Goal: Information Seeking & Learning: Check status

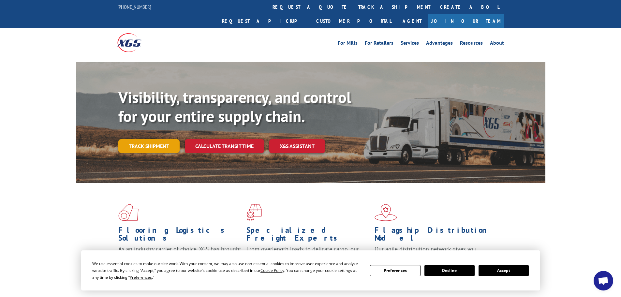
click at [151, 139] on link "Track shipment" at bounding box center [148, 146] width 61 height 14
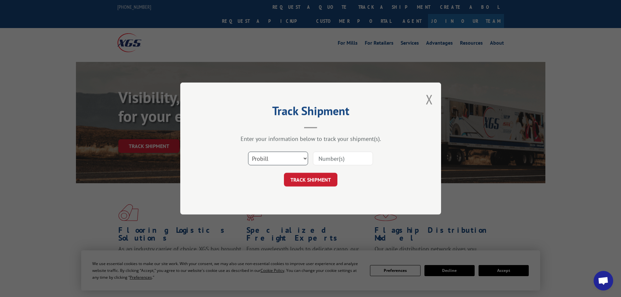
click at [305, 157] on select "Select category... Probill BOL PO" at bounding box center [278, 158] width 60 height 14
select select "bol"
click at [248, 151] on select "Select category... Probill BOL PO" at bounding box center [278, 158] width 60 height 14
click at [324, 159] on input at bounding box center [343, 158] width 60 height 14
paste input "5560176"
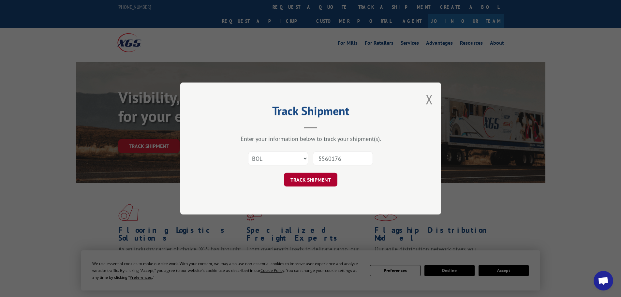
type input "5560176"
click at [310, 178] on button "TRACK SHIPMENT" at bounding box center [310, 180] width 53 height 14
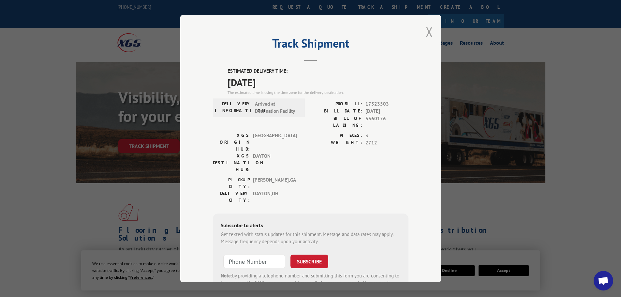
click at [427, 29] on button "Close modal" at bounding box center [428, 31] width 7 height 17
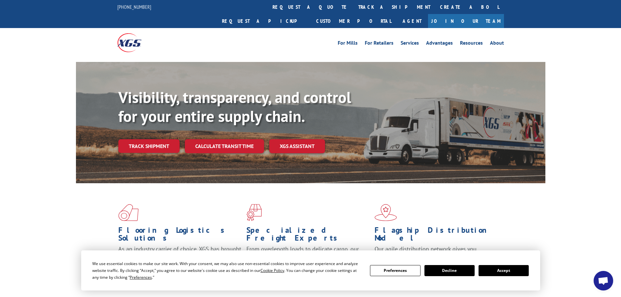
click at [454, 269] on button "Decline" at bounding box center [449, 270] width 50 height 11
